Goal: Task Accomplishment & Management: Use online tool/utility

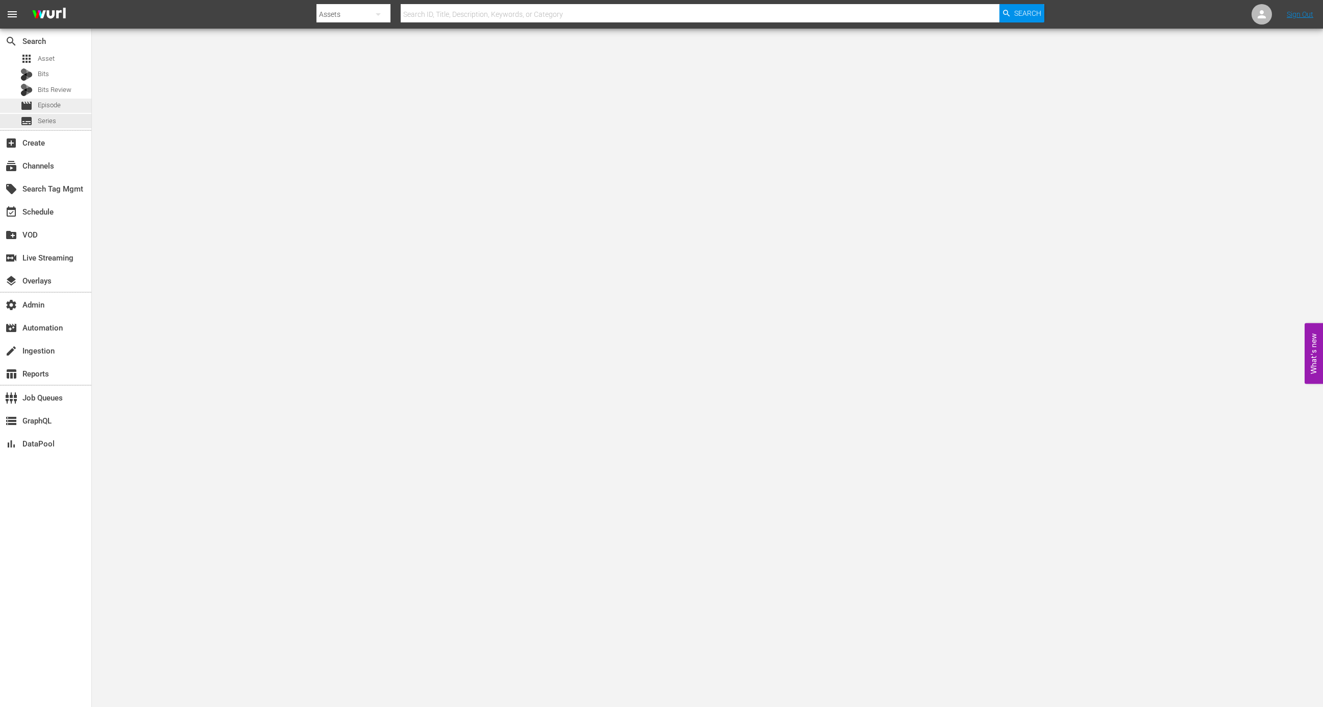
click at [58, 106] on span "Episode" at bounding box center [49, 105] width 23 height 10
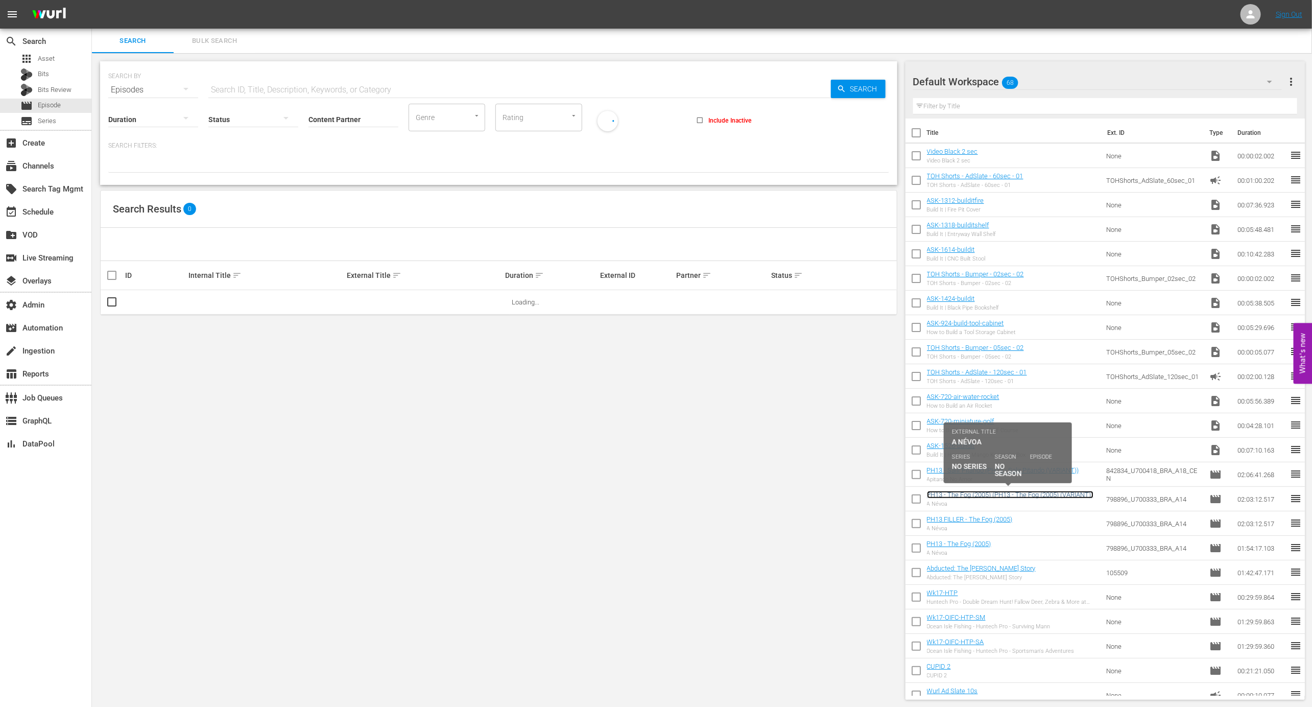
click at [1005, 496] on link "PH13 - The Fog (2005) (PH13 - The Fog (2005) (VARIANT))" at bounding box center [1010, 495] width 166 height 8
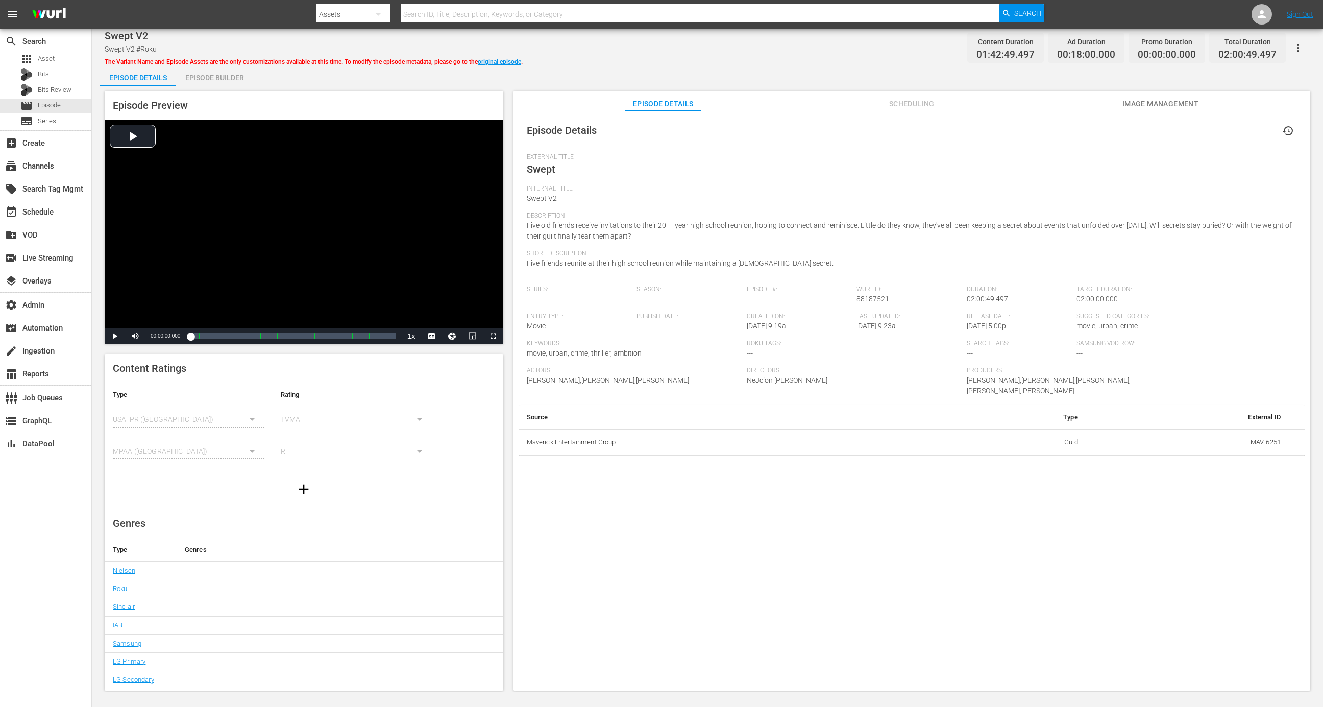
click at [143, 46] on span "Swept V2 #Roku" at bounding box center [131, 49] width 52 height 8
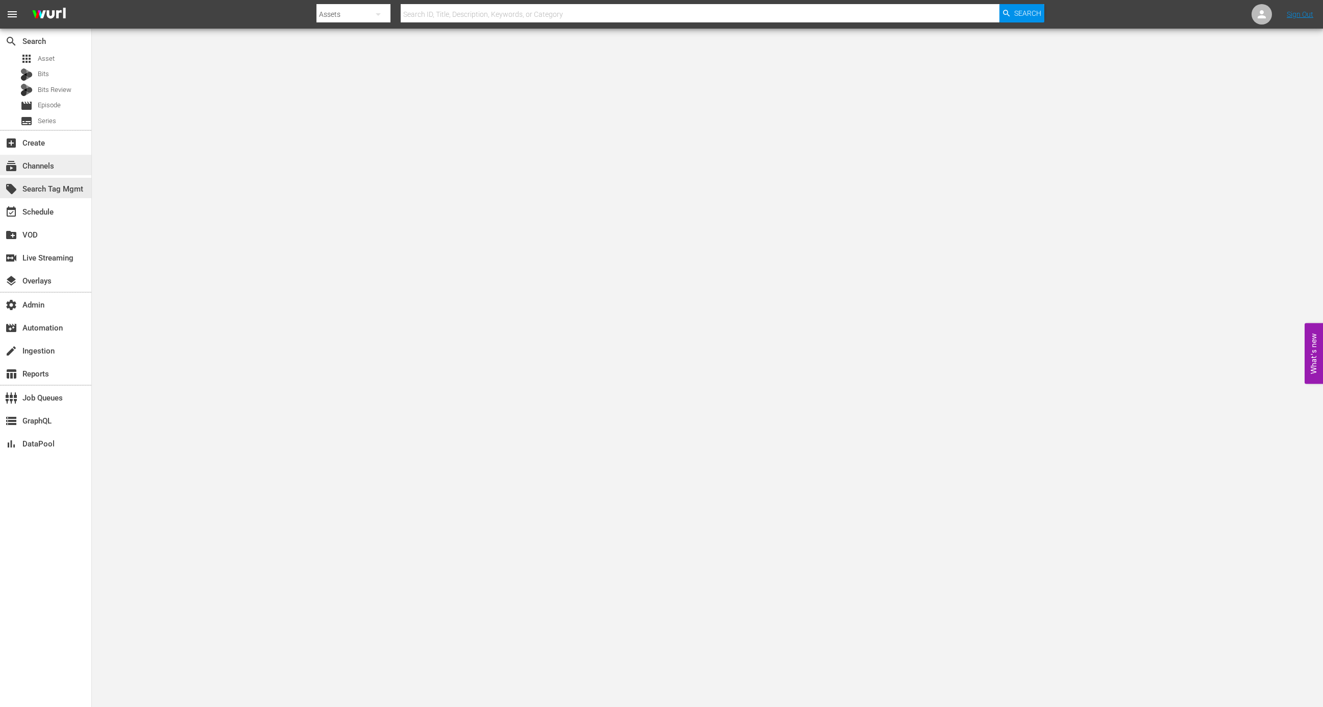
click at [53, 168] on div "subscriptions Channels" at bounding box center [28, 164] width 57 height 9
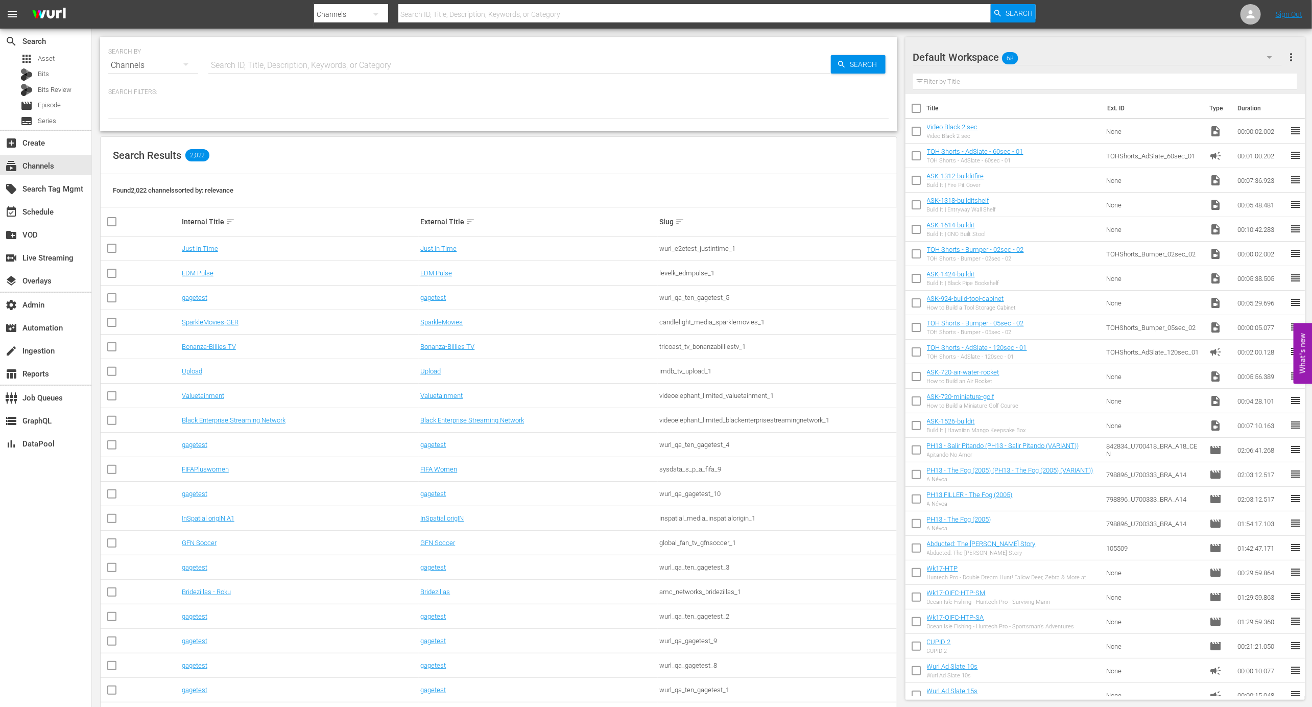
click at [206, 254] on td "Just In Time" at bounding box center [299, 248] width 239 height 25
click at [207, 239] on td "Just In Time" at bounding box center [299, 248] width 239 height 25
click at [210, 246] on link "Just In Time" at bounding box center [200, 249] width 36 height 8
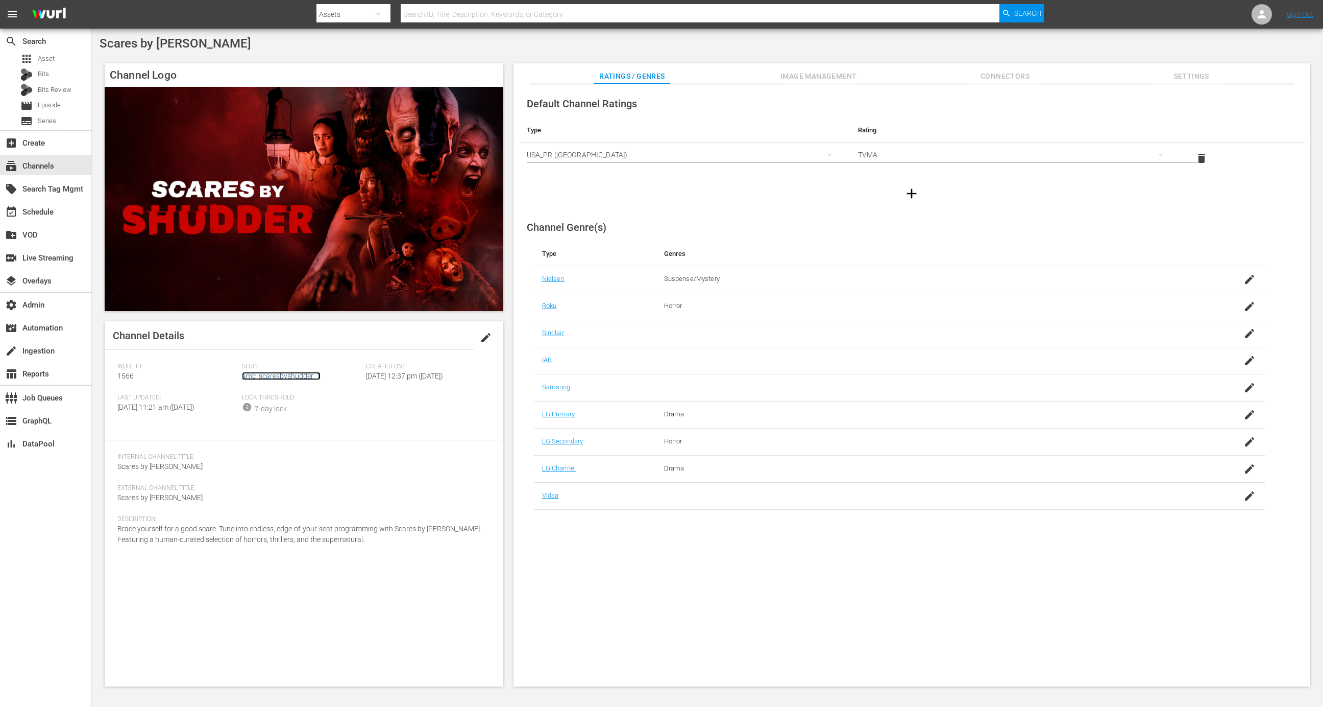
click at [297, 376] on link "amc_scaresbyshudder_1" at bounding box center [281, 376] width 79 height 8
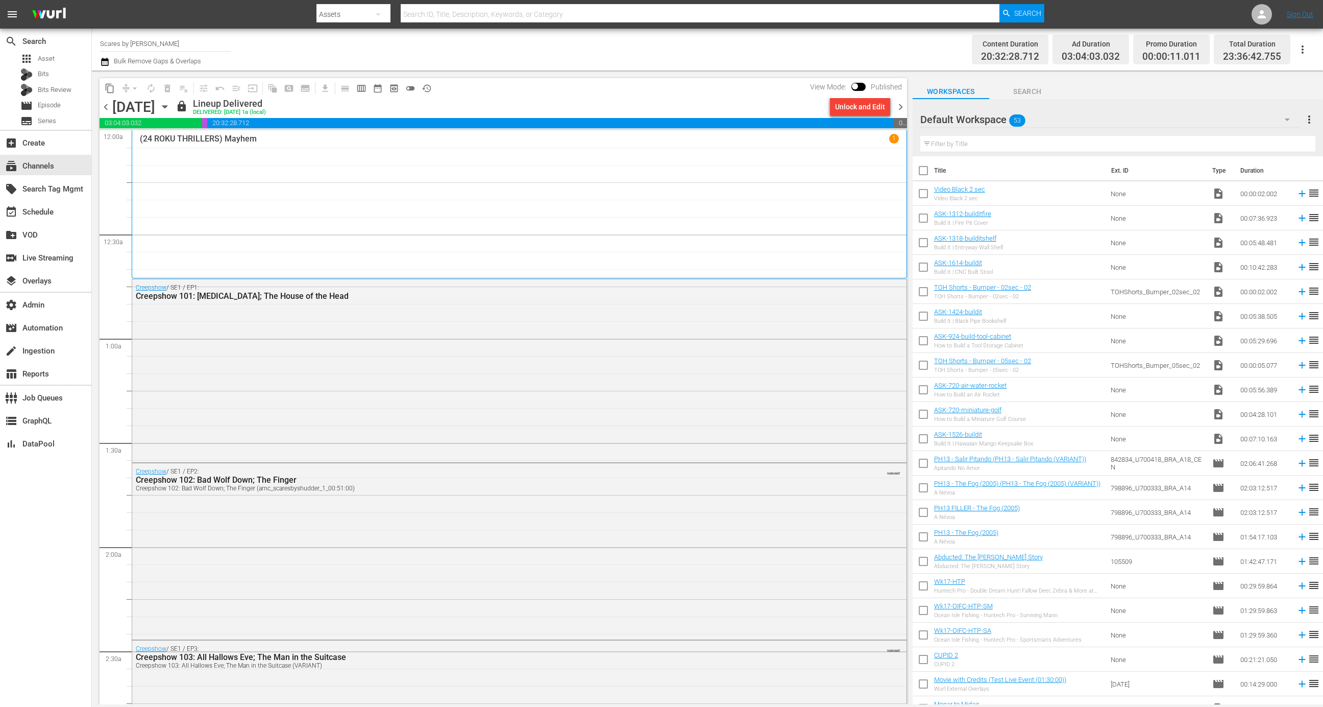
click at [171, 105] on icon "button" at bounding box center [164, 106] width 11 height 11
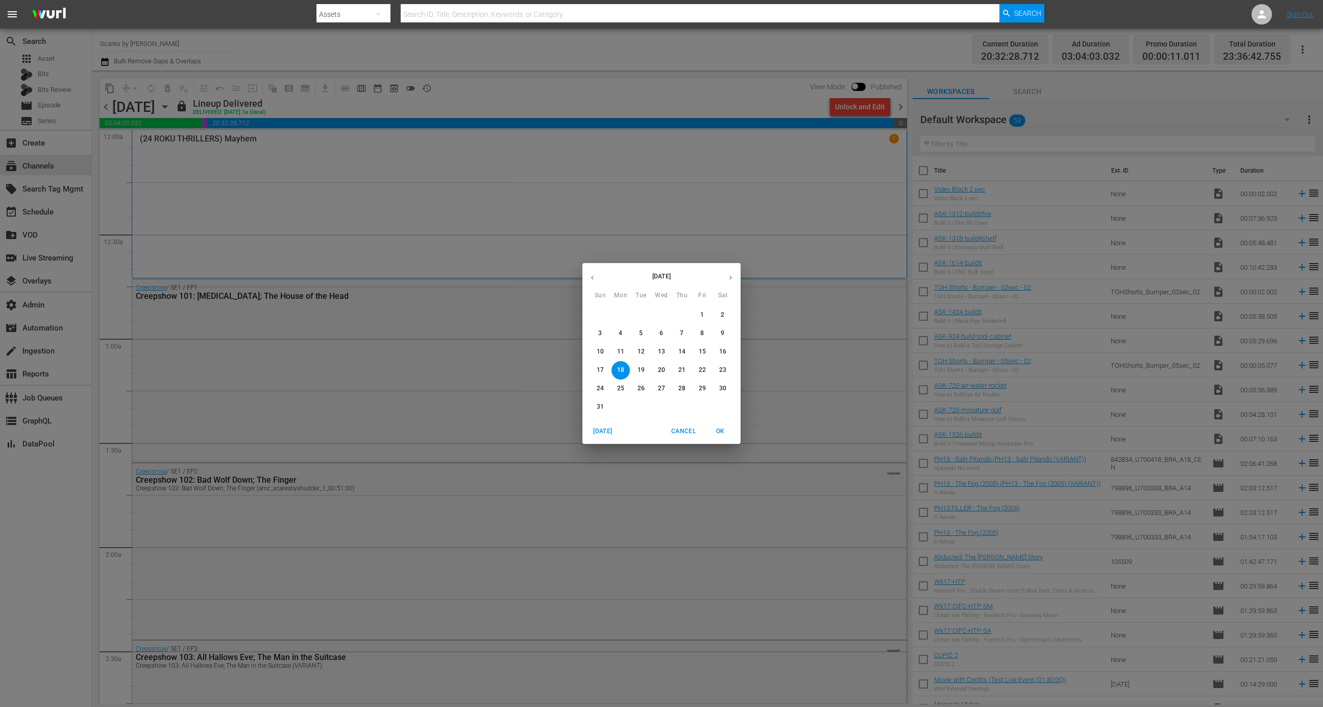
click at [728, 276] on icon "button" at bounding box center [731, 278] width 8 height 8
click at [628, 349] on span "15" at bounding box center [621, 351] width 18 height 9
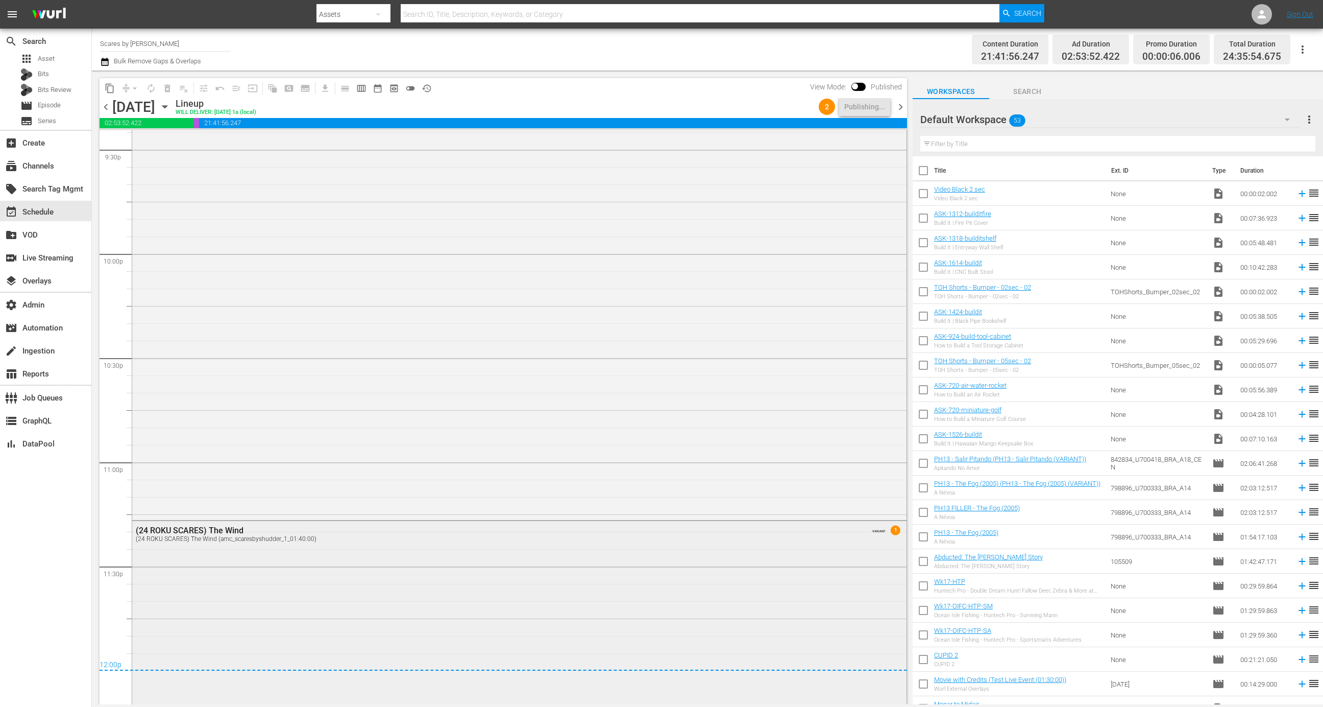
scroll to position [4368, 0]
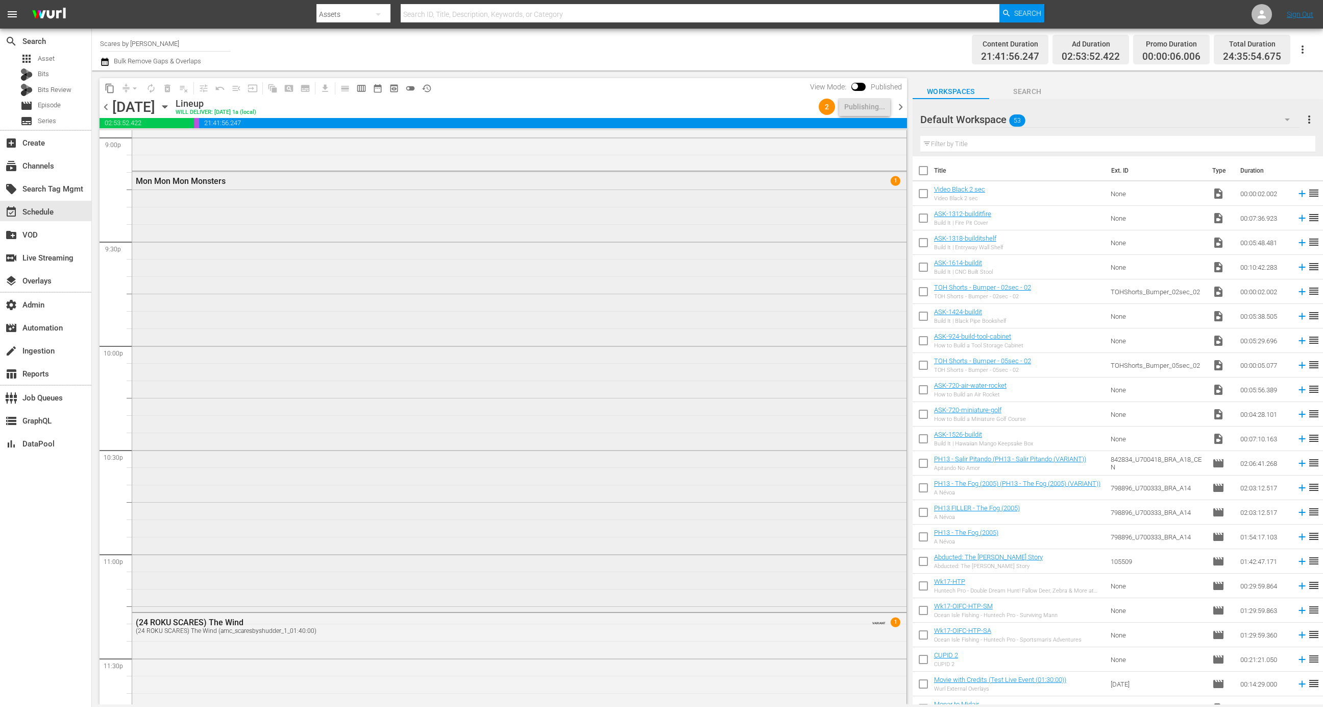
click at [768, 379] on div "Mon Mon Mon Monsters 1" at bounding box center [519, 391] width 775 height 438
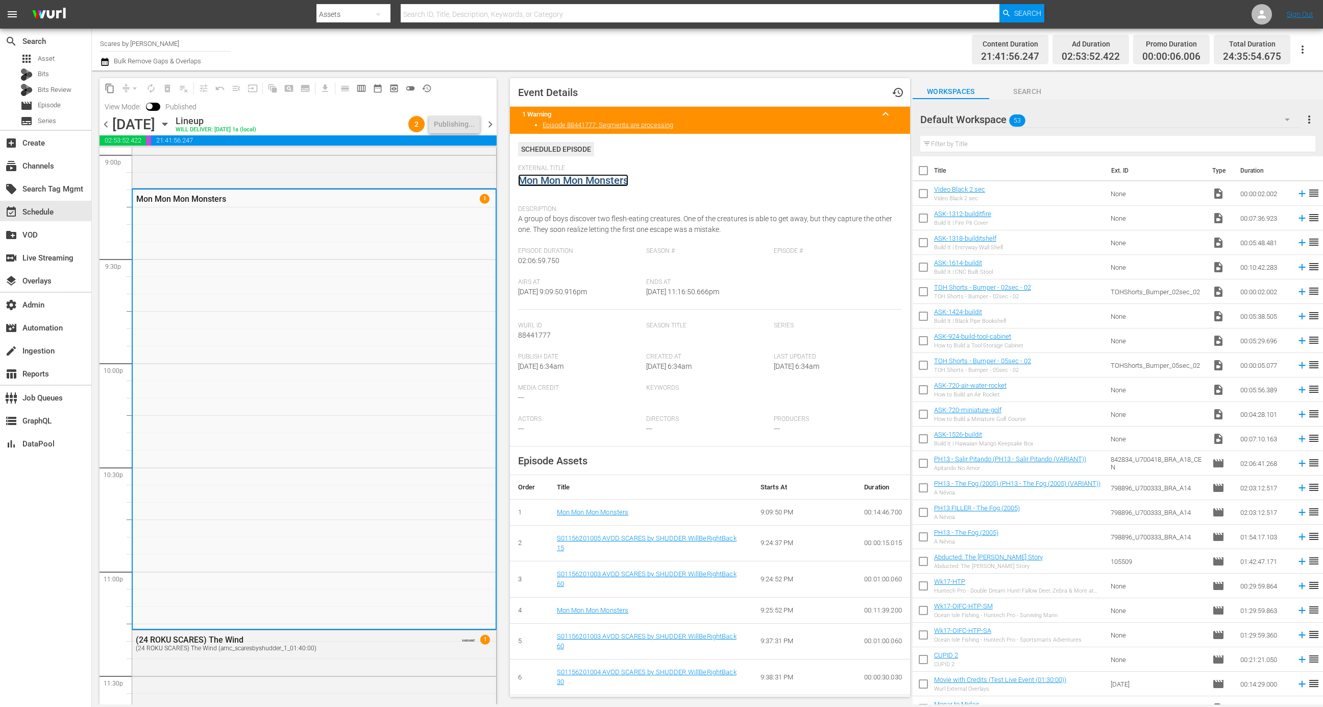
click at [614, 180] on link "Mon Mon Mon Monsters" at bounding box center [573, 180] width 110 height 12
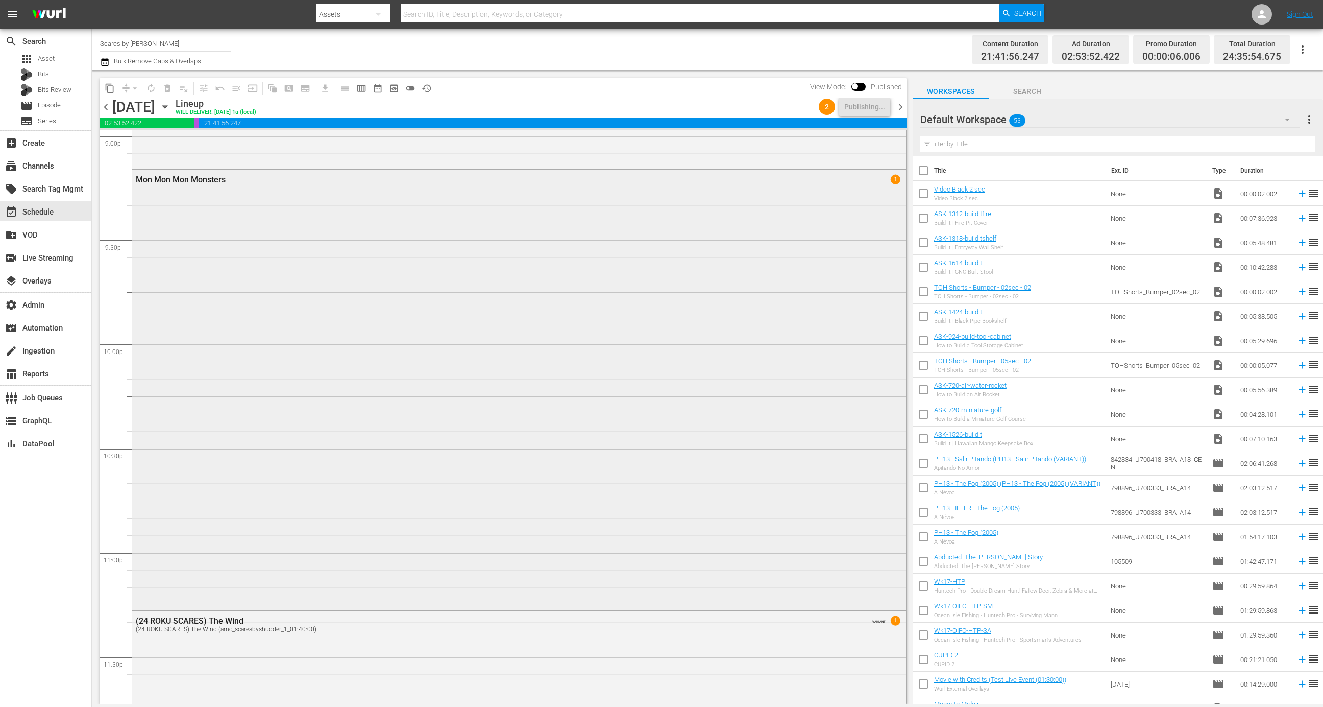
scroll to position [4334, 0]
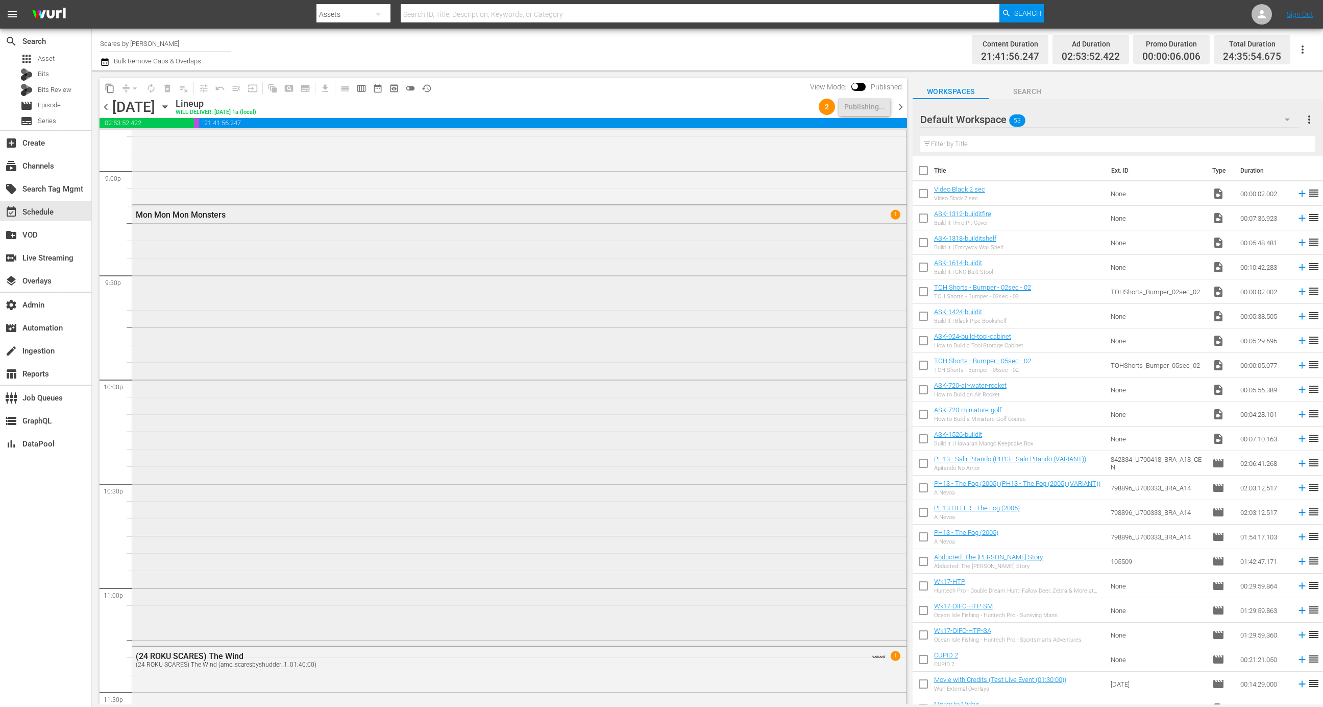
click at [561, 422] on div "Mon Mon Mon Monsters 1" at bounding box center [519, 424] width 775 height 438
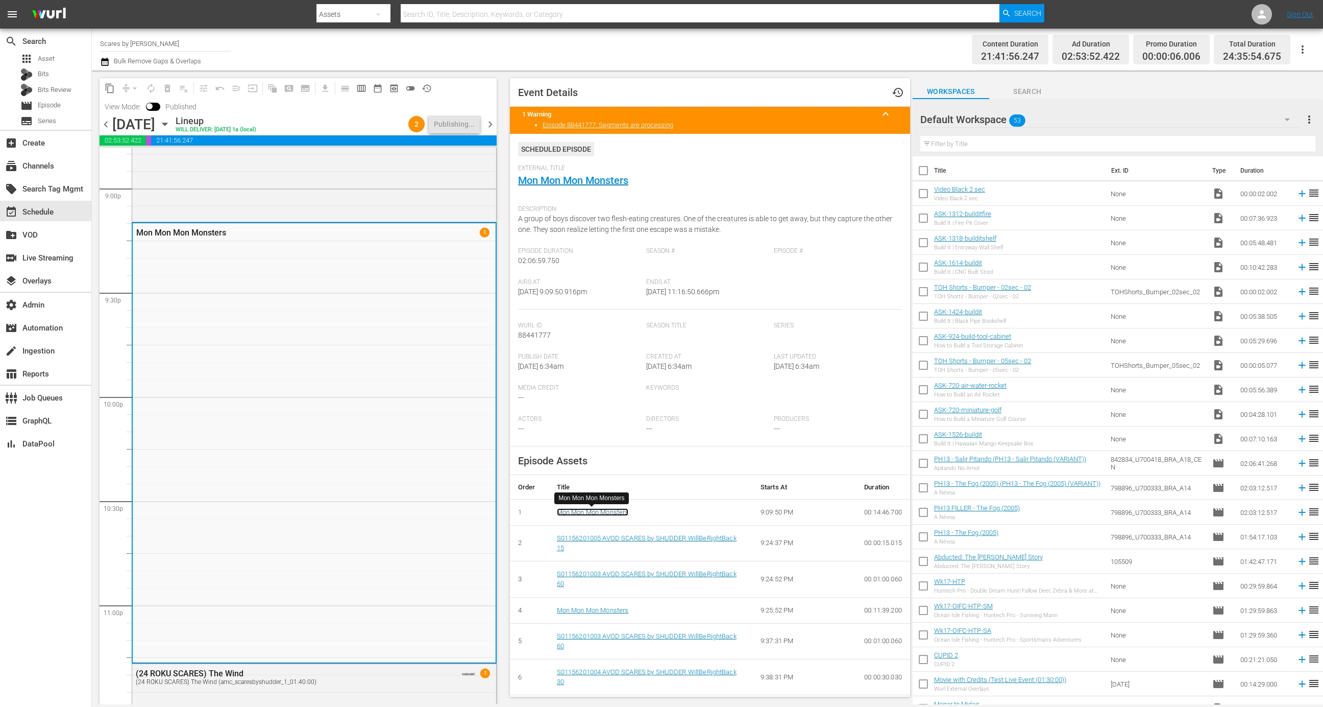
click at [606, 509] on link "Mon Mon Mon Monsters" at bounding box center [593, 512] width 72 height 8
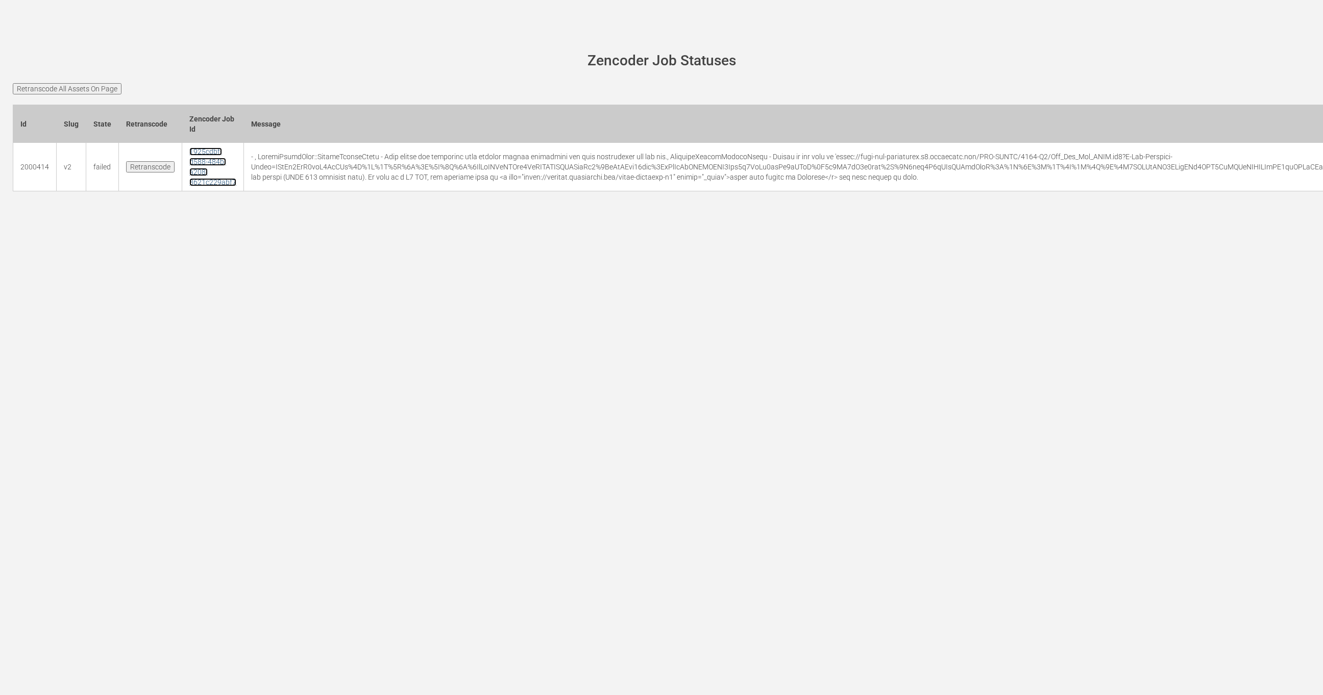
click at [189, 177] on link "1925cdbf-d588-484b-a208-8621c229abf7" at bounding box center [212, 167] width 47 height 39
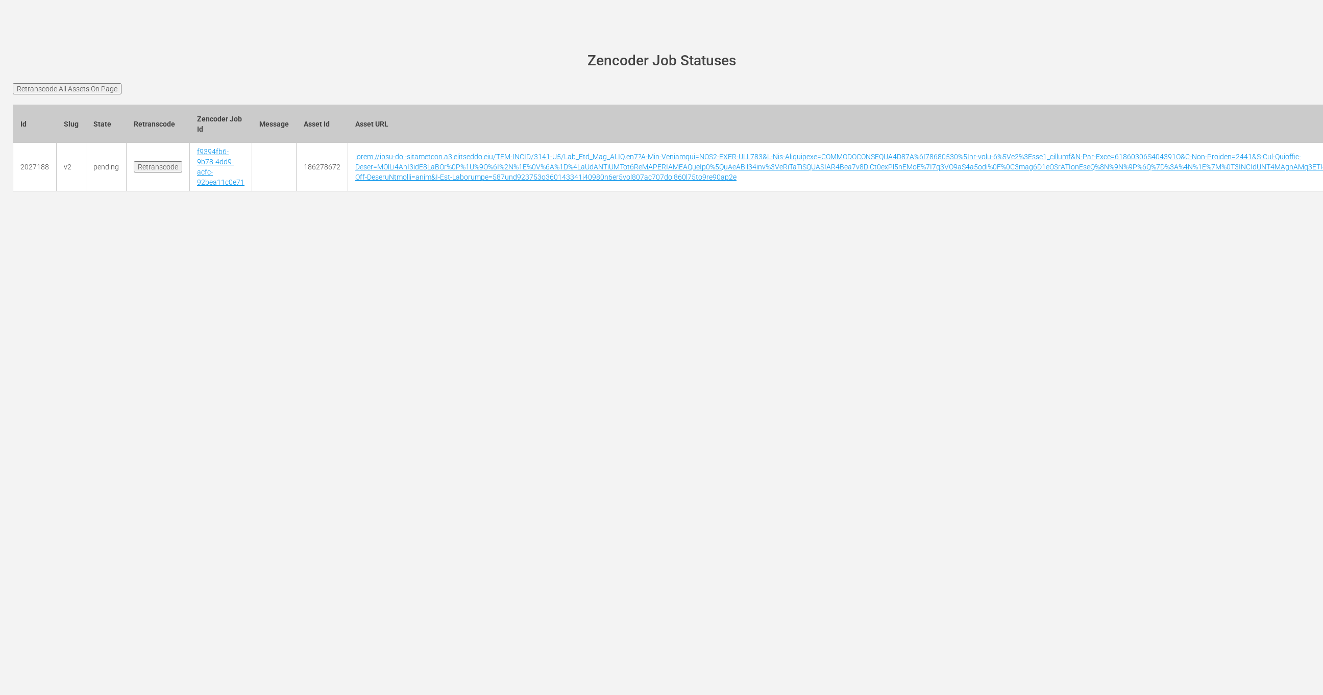
scroll to position [0, 3025]
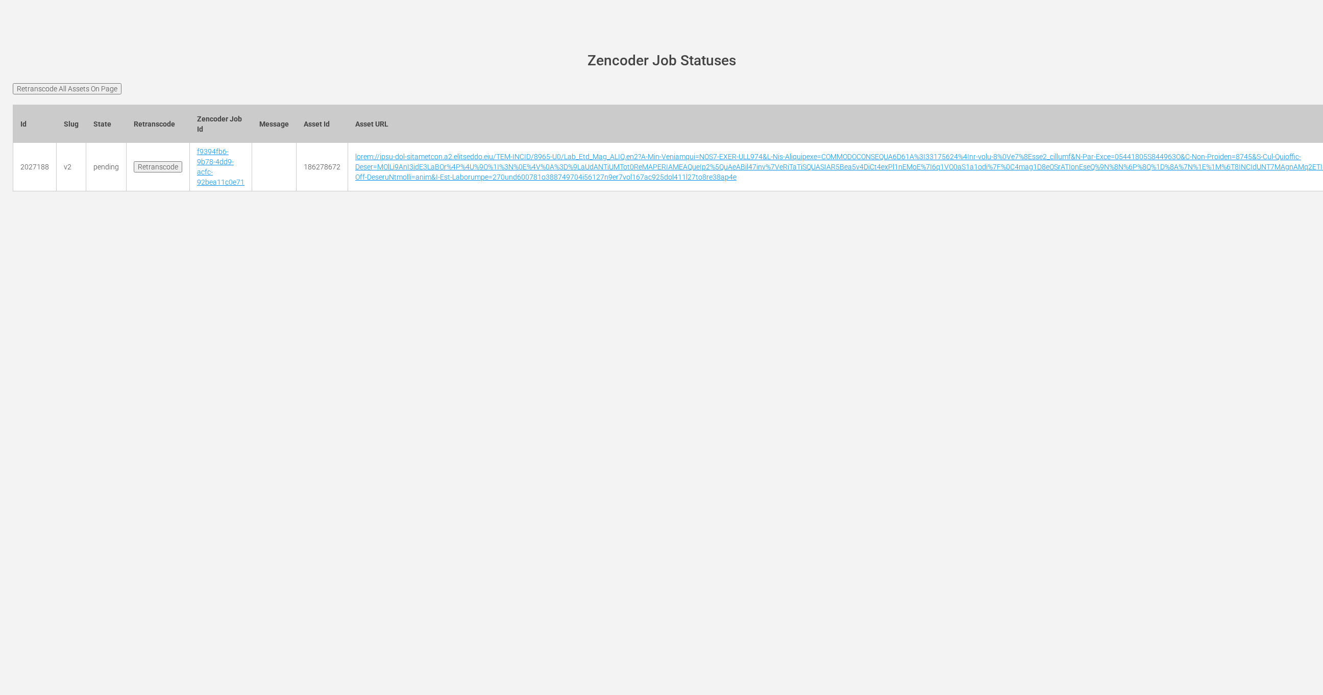
click at [191, 174] on td "f9394fb6-9b78-4dd9-acfc-92bea11c0e71" at bounding box center [221, 167] width 62 height 49
click at [201, 164] on link "f9394fb6-9b78-4dd9-acfc-92bea11c0e71" at bounding box center [220, 167] width 47 height 39
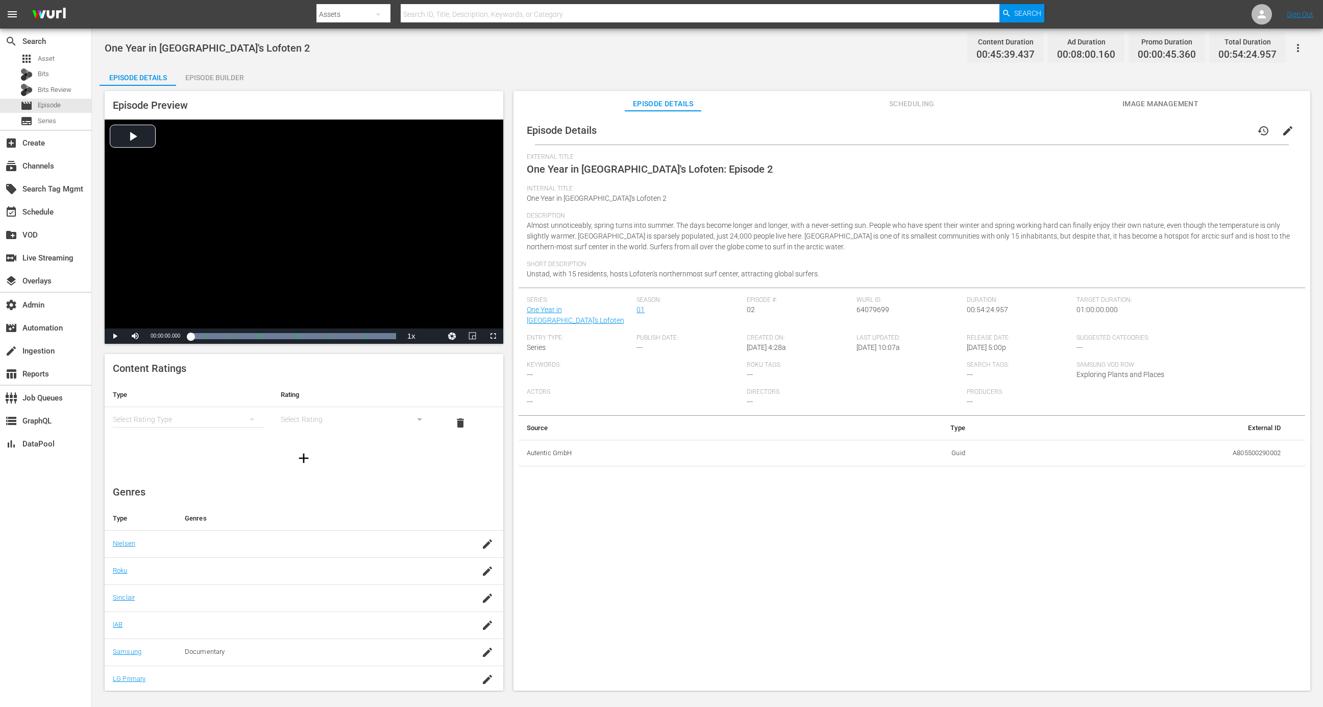
click at [1150, 93] on button "Image Management" at bounding box center [1160, 101] width 77 height 20
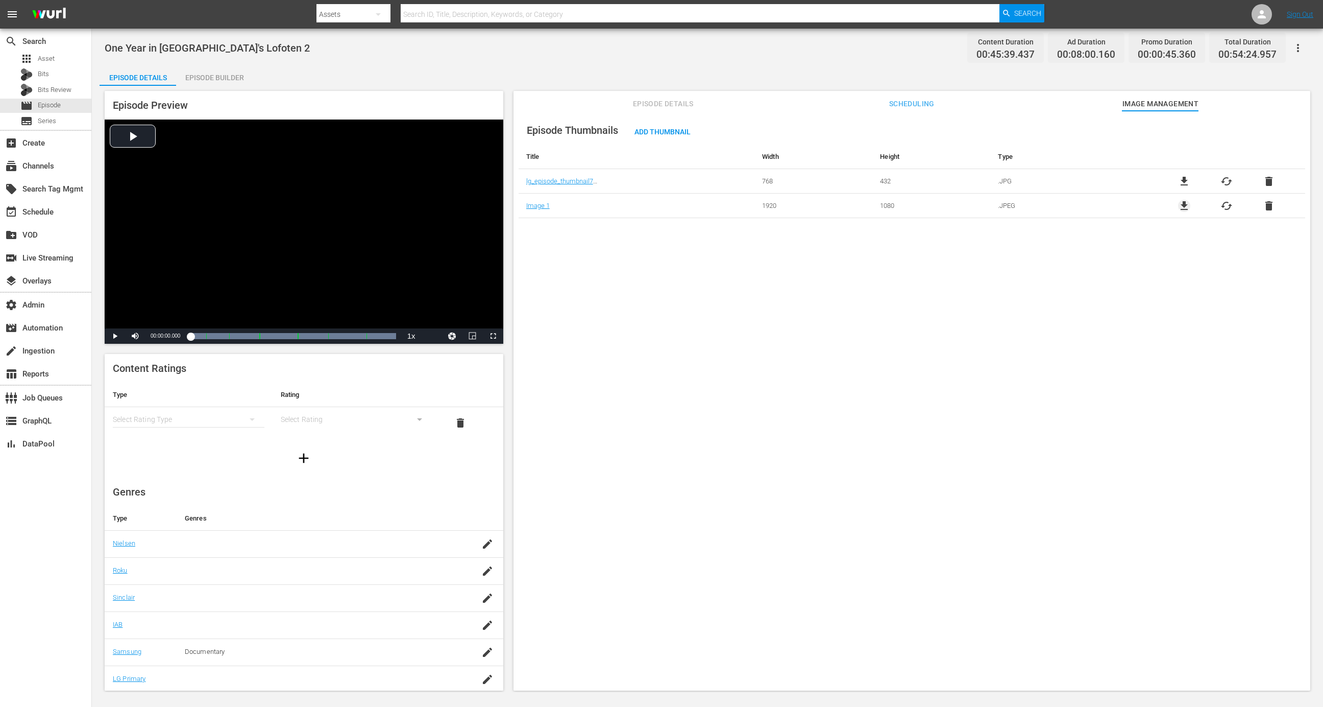
click at [1188, 205] on span "file_download" at bounding box center [1184, 206] width 12 height 12
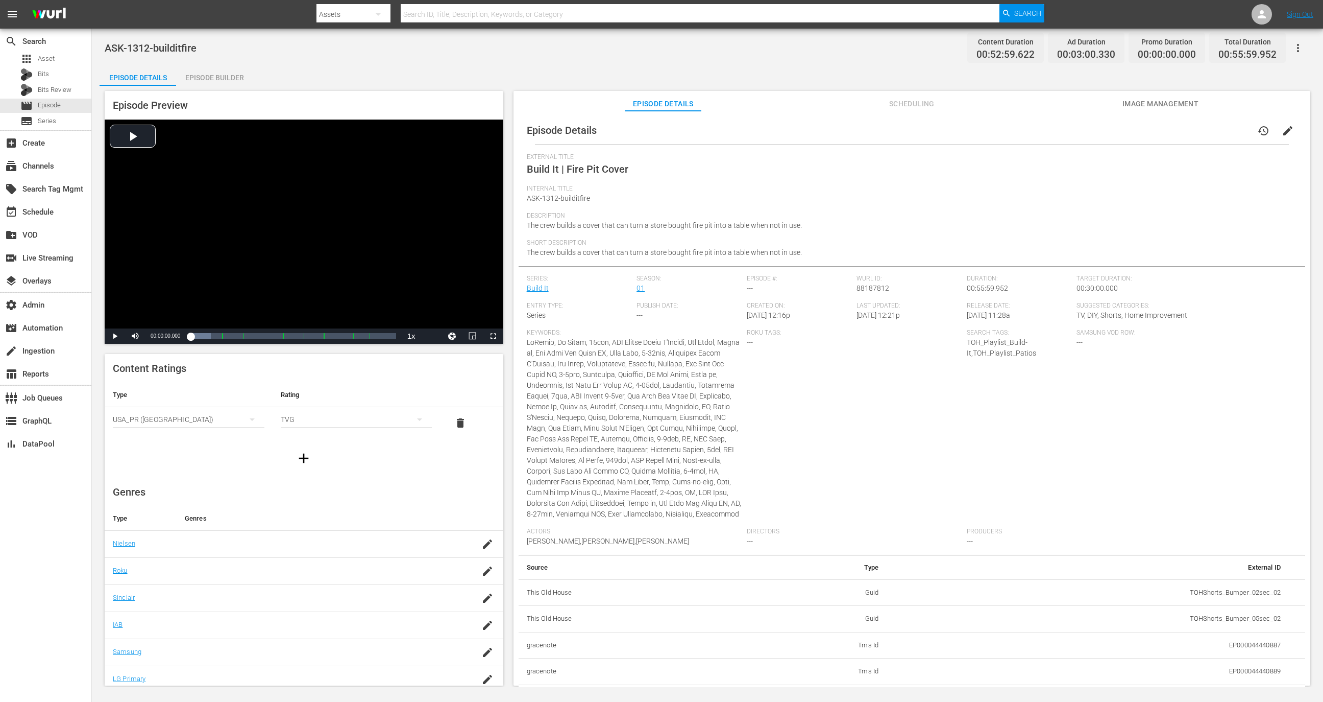
scroll to position [1252, 0]
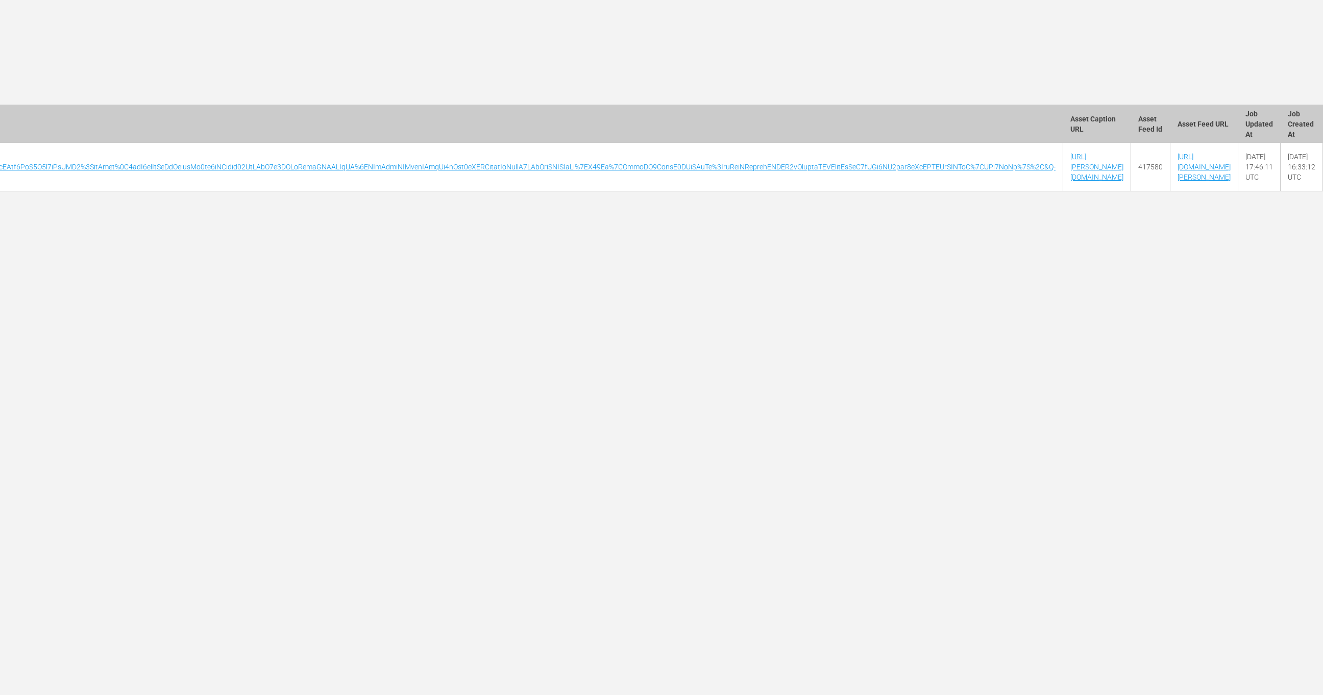
scroll to position [0, 3024]
drag, startPoint x: 1101, startPoint y: 165, endPoint x: 1027, endPoint y: 168, distance: 74.1
click at [1064, 168] on td "[URL][PERSON_NAME][DOMAIN_NAME]" at bounding box center [1098, 167] width 68 height 49
copy link "AMCNVR0000069737-"
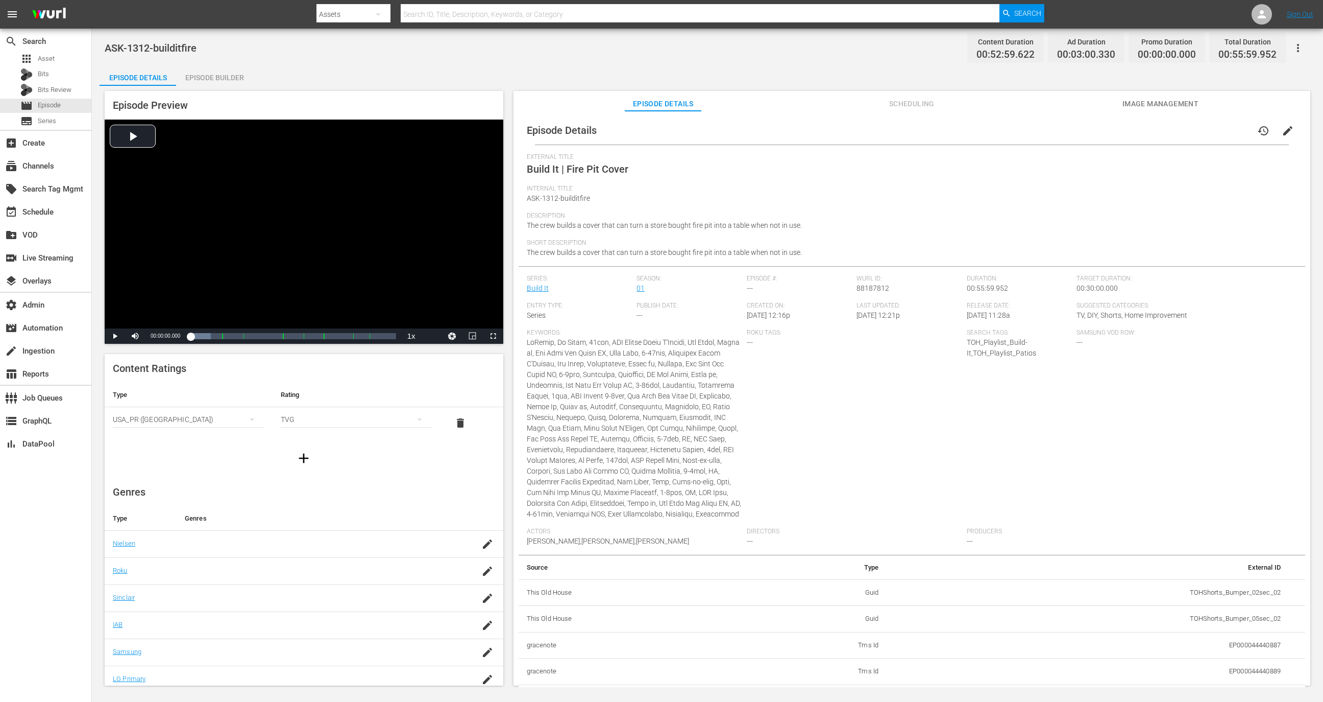
scroll to position [1252, 0]
